Goal: Information Seeking & Learning: Understand process/instructions

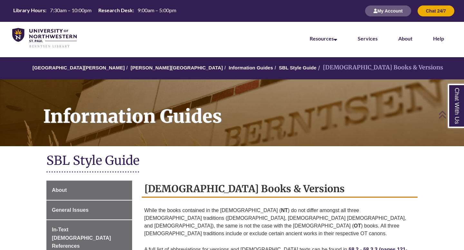
scroll to position [94, 0]
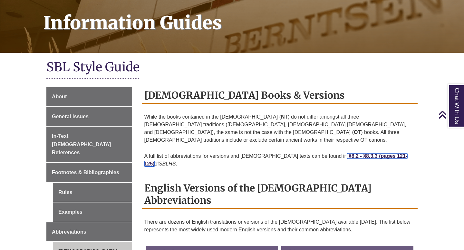
click at [331, 154] on strong "§8.2 - §8.3.3 (pages 121-125)" at bounding box center [275, 160] width 263 height 13
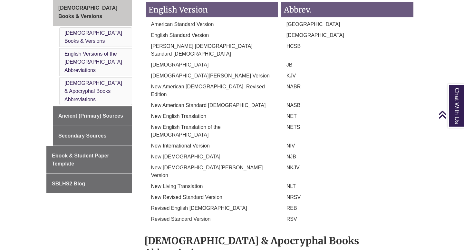
scroll to position [478, 0]
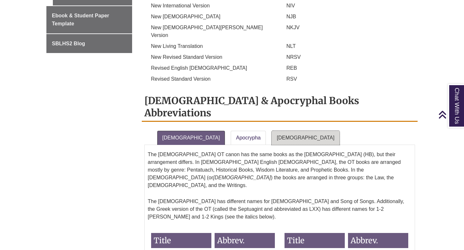
click at [271, 131] on link "[DEMOGRAPHIC_DATA]" at bounding box center [305, 138] width 68 height 14
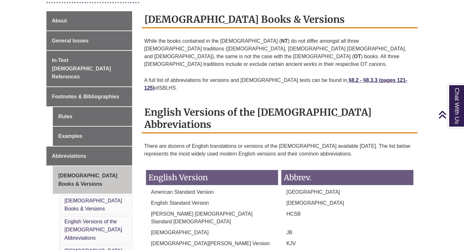
scroll to position [157, 0]
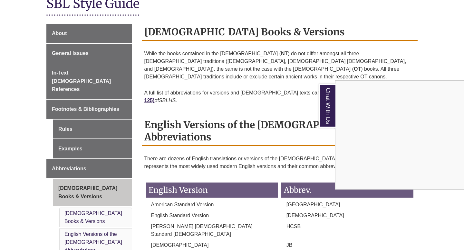
click at [301, 80] on div "Chat With Us" at bounding box center [232, 125] width 464 height 250
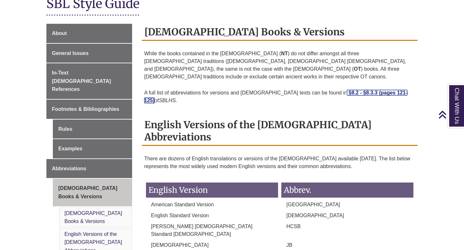
click at [328, 90] on strong "§8.2 - §8.3.3 (pages 121-125)" at bounding box center [275, 96] width 263 height 13
